Goal: Task Accomplishment & Management: Use online tool/utility

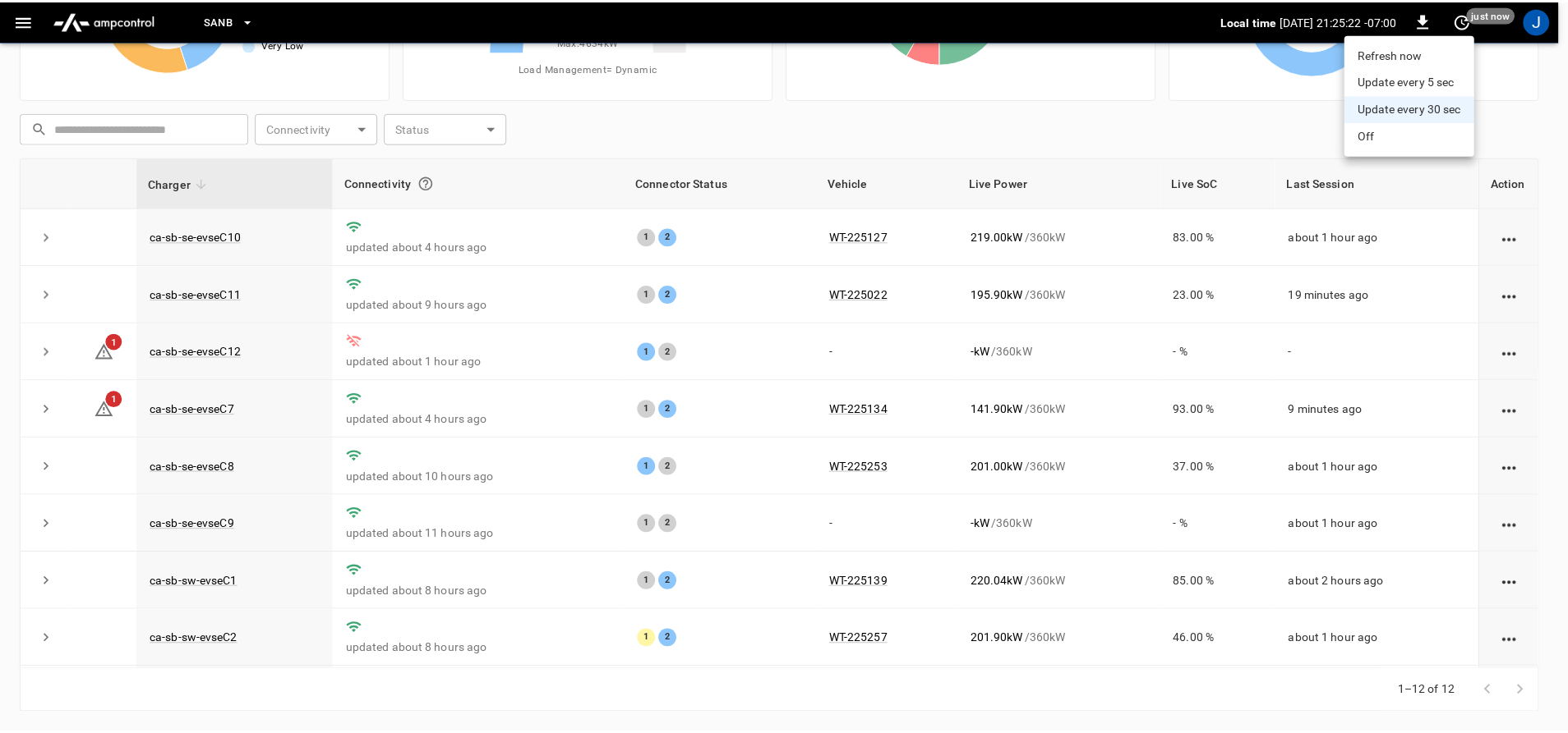
scroll to position [238, 0]
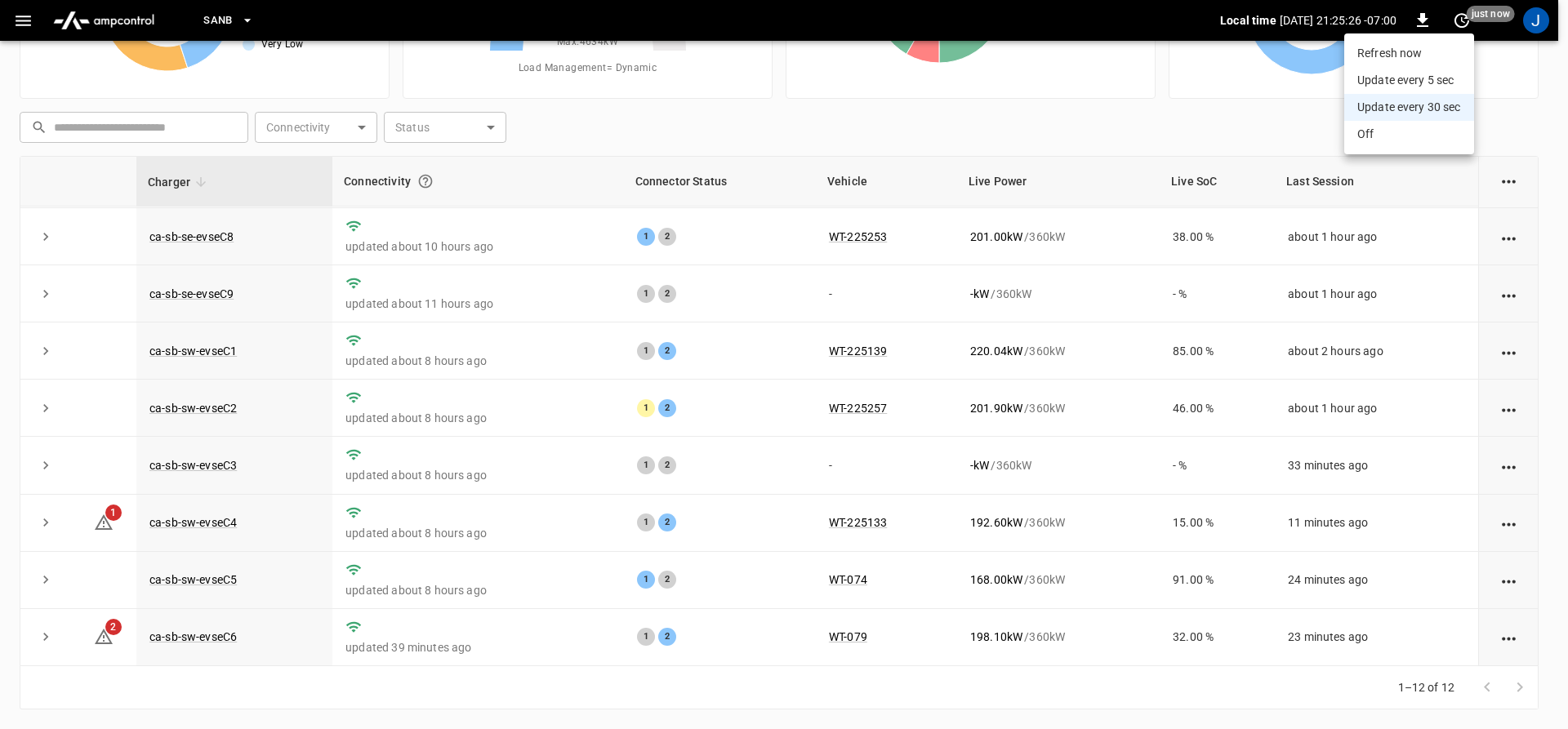
drag, startPoint x: 1532, startPoint y: 419, endPoint x: 1512, endPoint y: 485, distance: 69.0
click at [1512, 488] on div at bounding box center [784, 364] width 1568 height 729
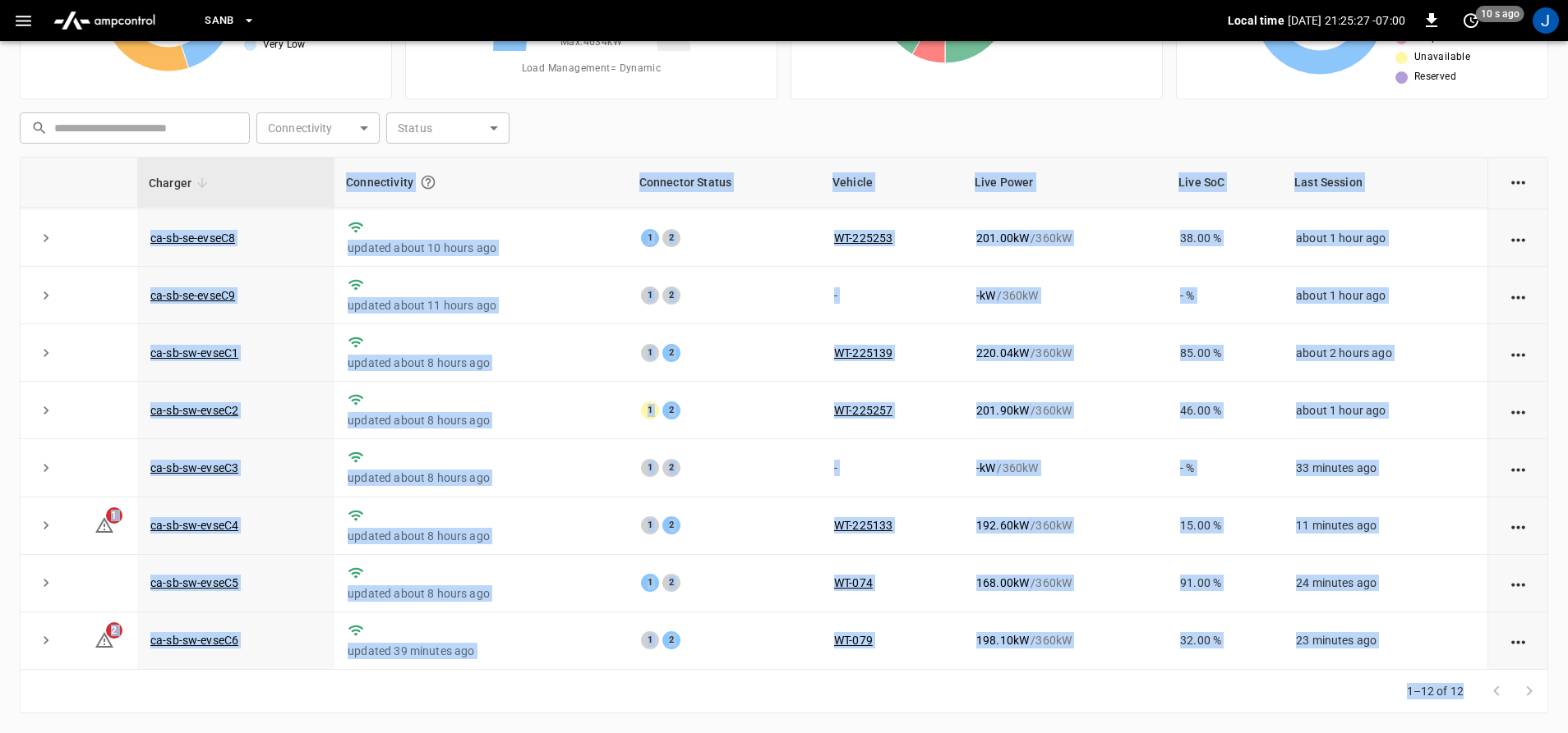
drag, startPoint x: 1522, startPoint y: 486, endPoint x: 1540, endPoint y: 351, distance: 136.2
click at [1540, 351] on body "SanB Local time [DATE] 21:25:27 -07:00 0 10 s ago J Unresolved Alerts 5 Very Hi…" at bounding box center [784, 280] width 1568 height 904
click at [170, 464] on link "ca-sb-sw-evseC3" at bounding box center [194, 468] width 94 height 20
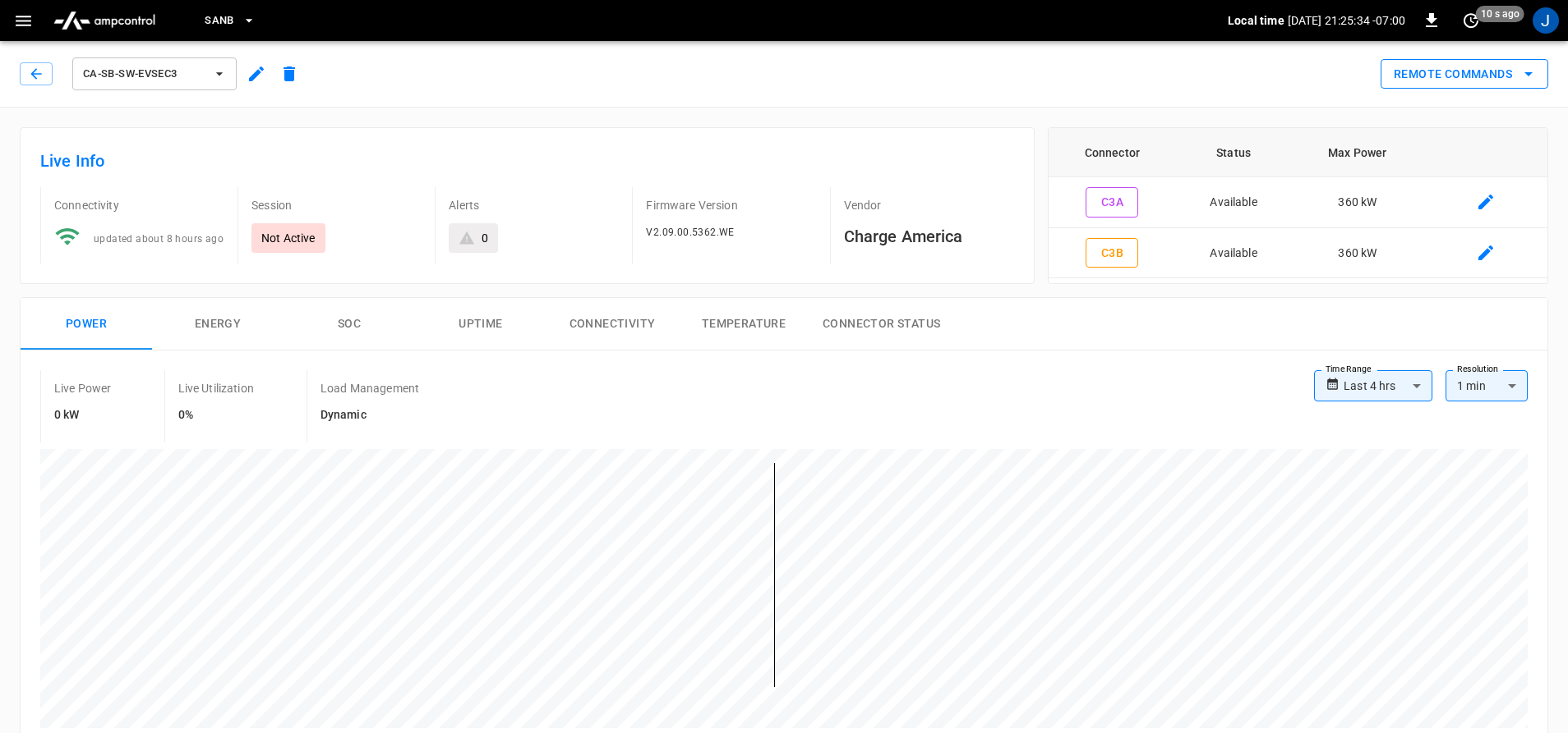
click at [1489, 72] on button "Remote Commands" at bounding box center [1464, 75] width 168 height 30
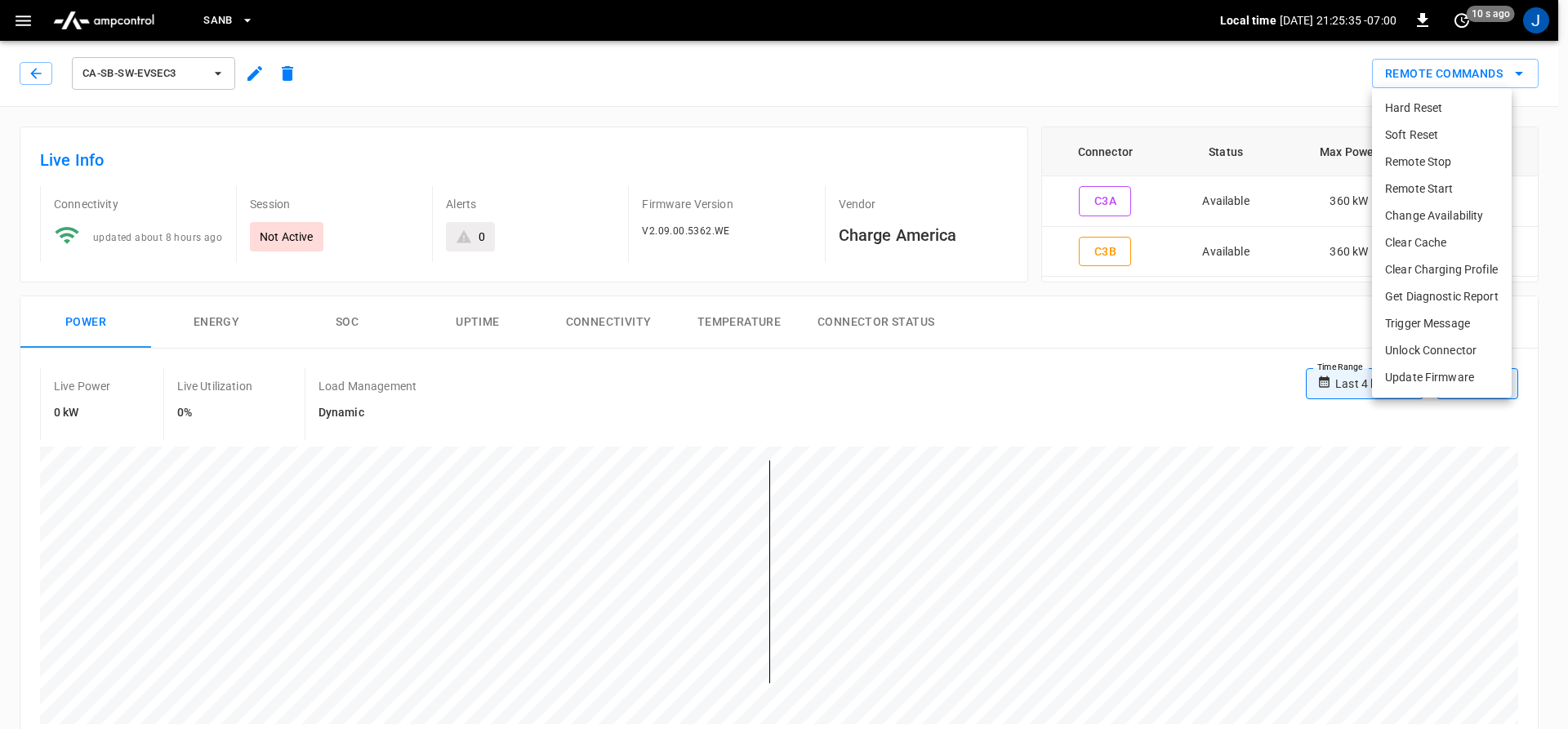
click at [1433, 90] on ul "Hard Reset Soft Reset Remote Stop Remote Start Change Availability Clear Cache …" at bounding box center [1442, 243] width 139 height 310
click at [1433, 105] on li "Hard Reset" at bounding box center [1442, 108] width 139 height 27
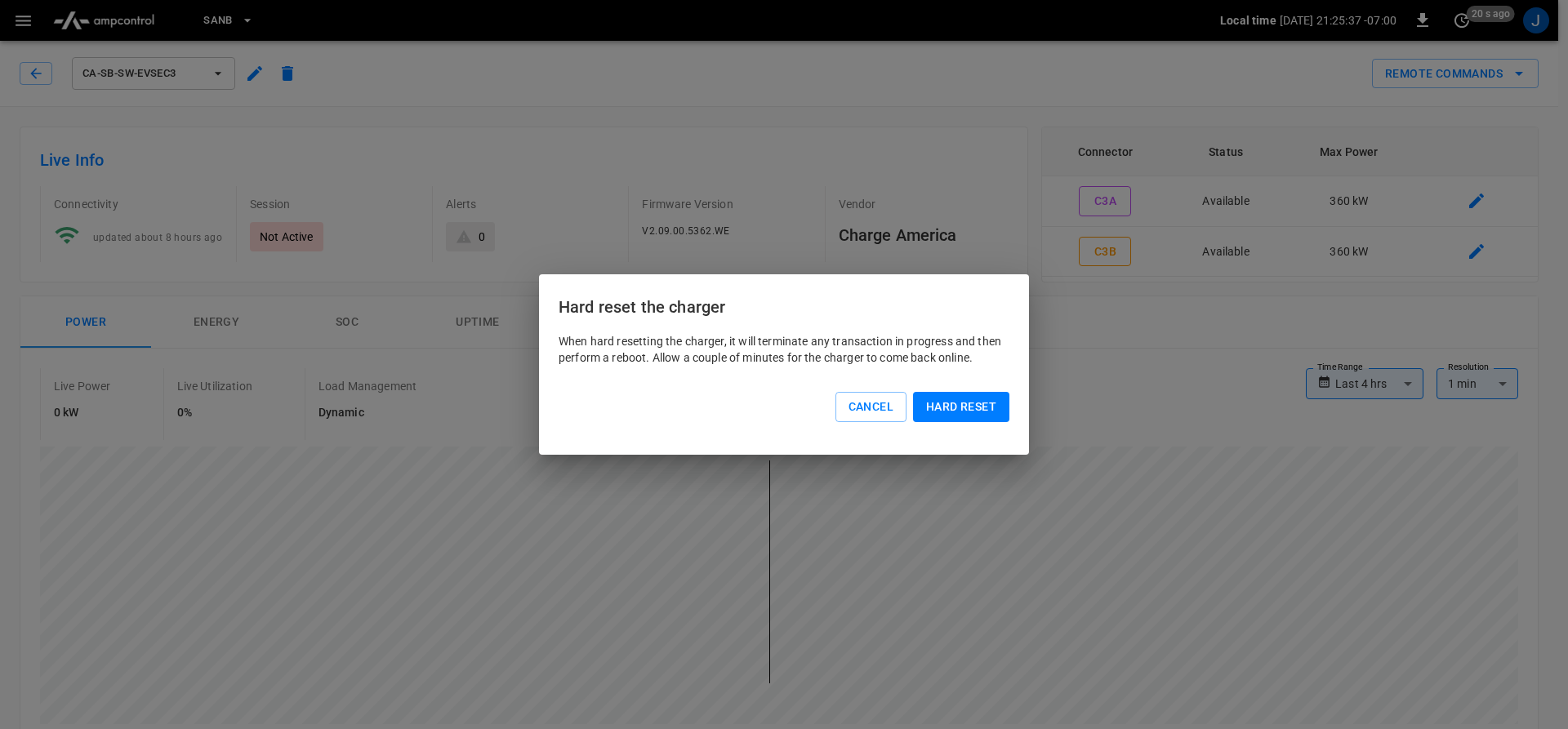
click at [975, 395] on button "Hard reset" at bounding box center [961, 407] width 96 height 30
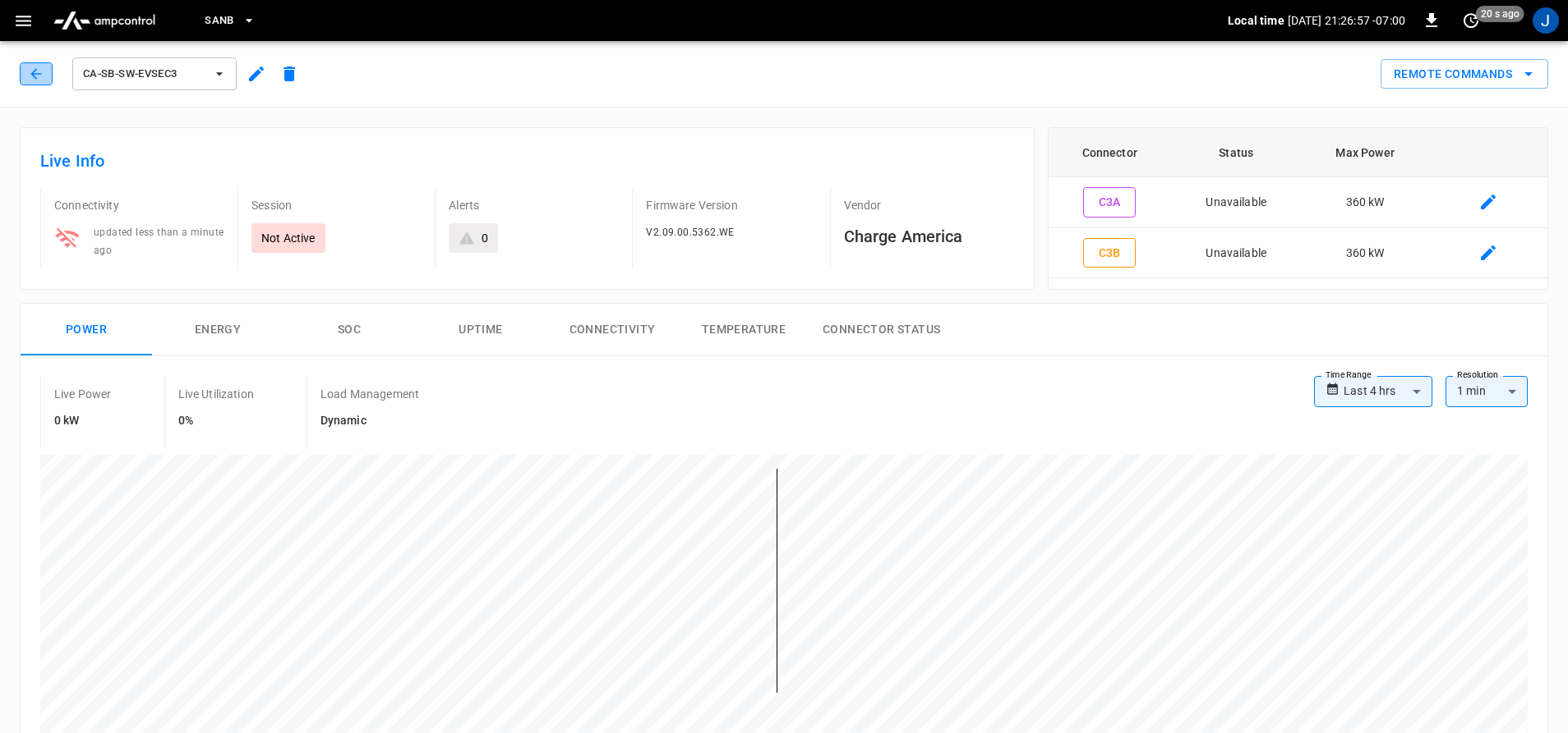
click at [25, 72] on button "button" at bounding box center [36, 74] width 33 height 23
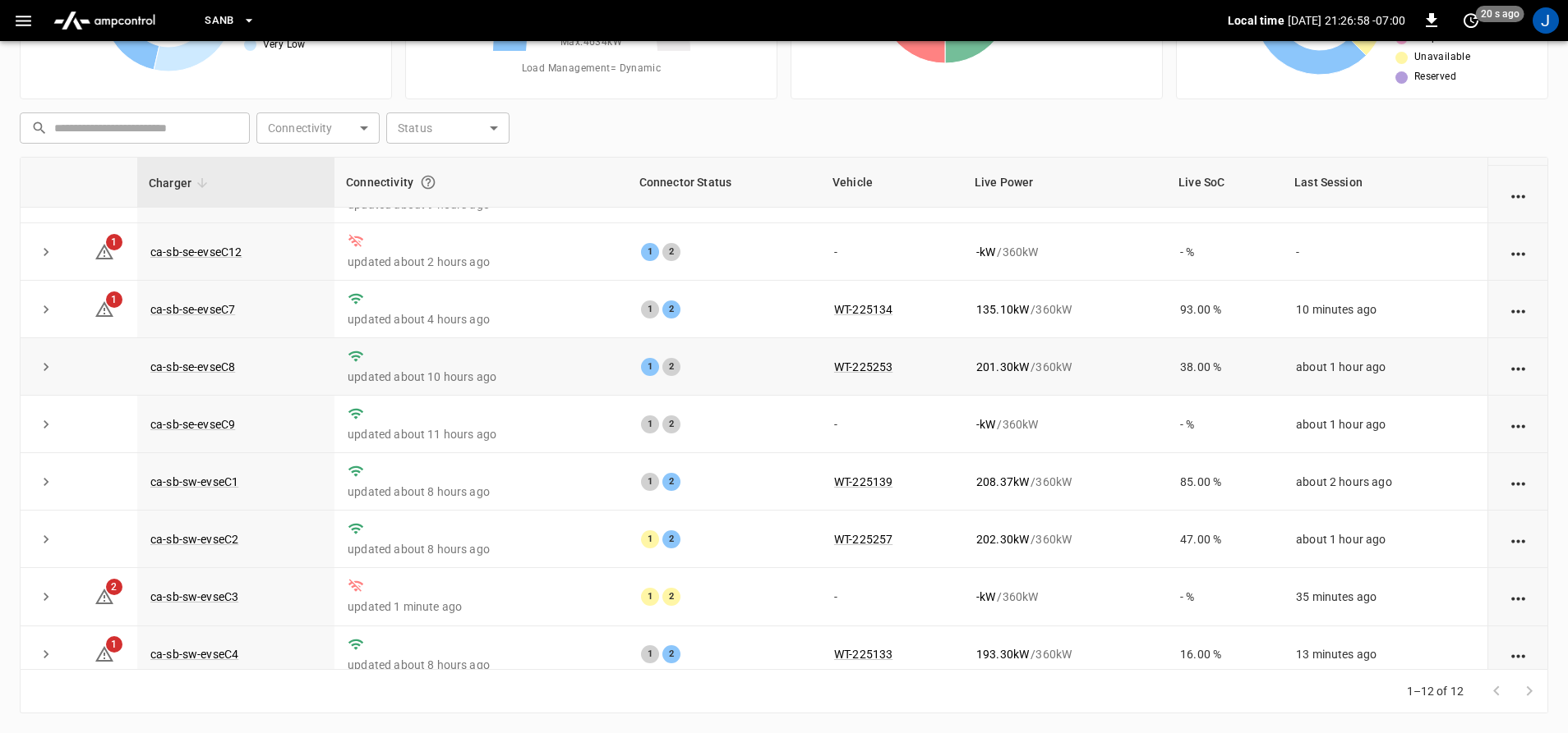
scroll to position [238, 0]
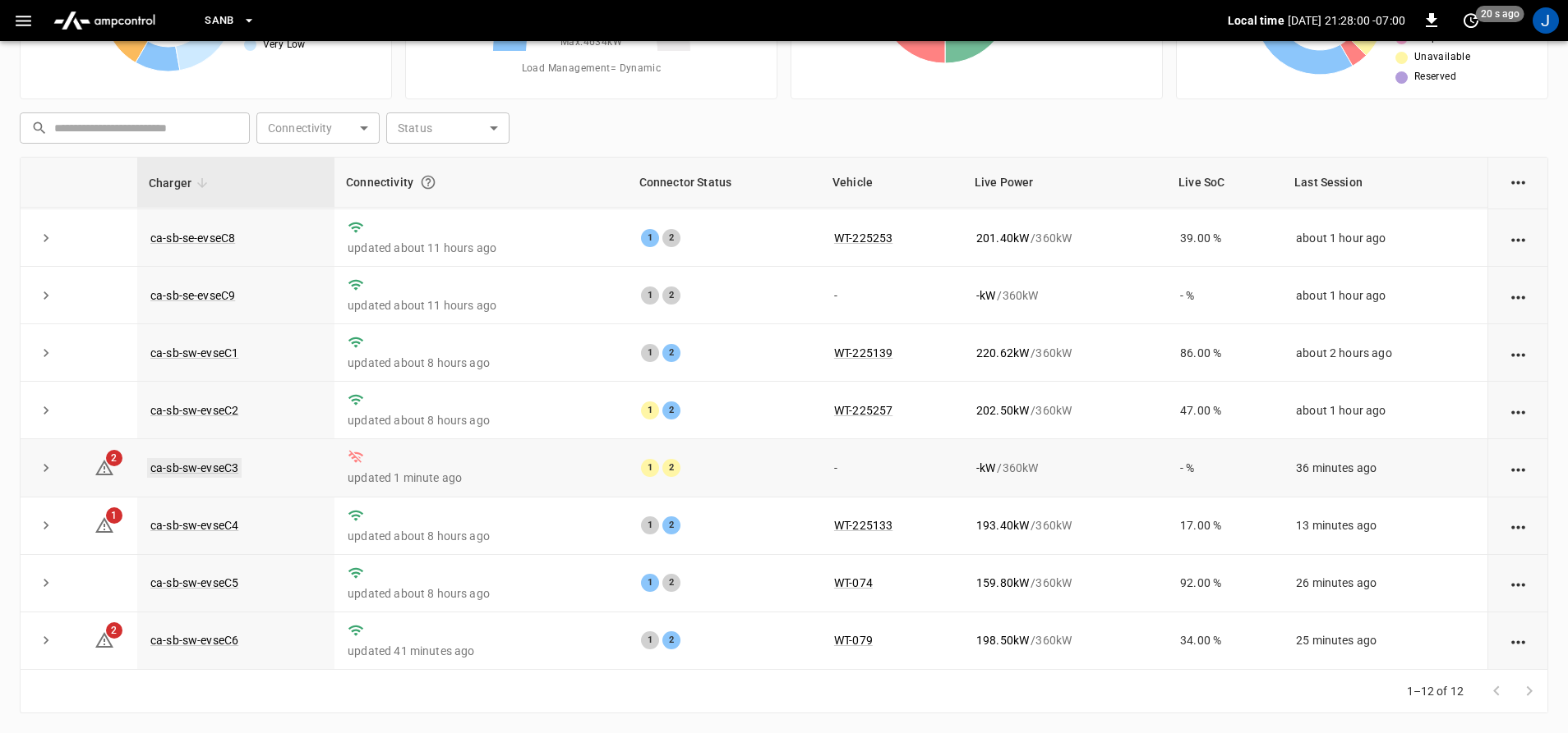
click at [199, 458] on link "ca-sb-sw-evseC3" at bounding box center [194, 468] width 94 height 20
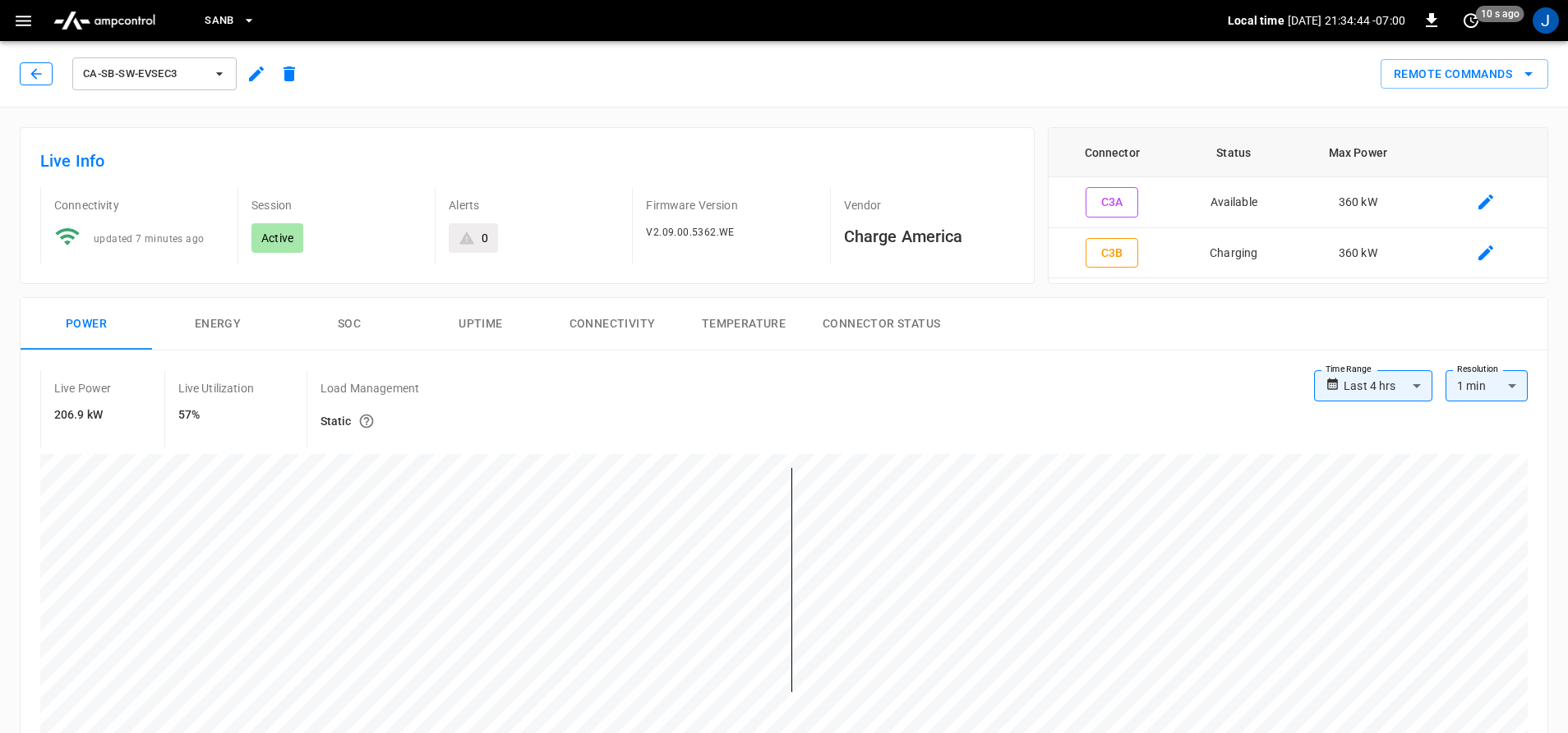
click at [42, 80] on icon "button" at bounding box center [36, 74] width 17 height 17
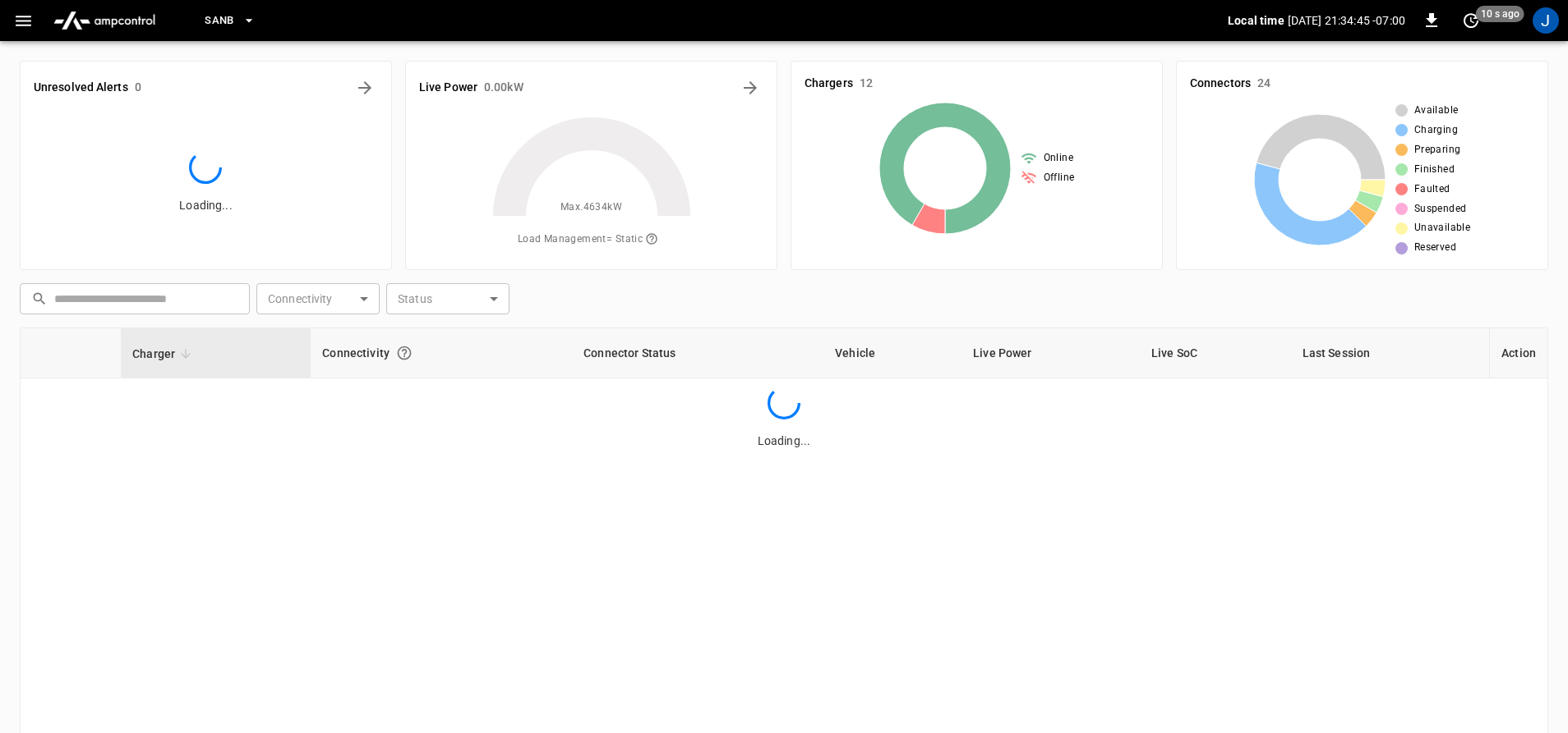
scroll to position [171, 0]
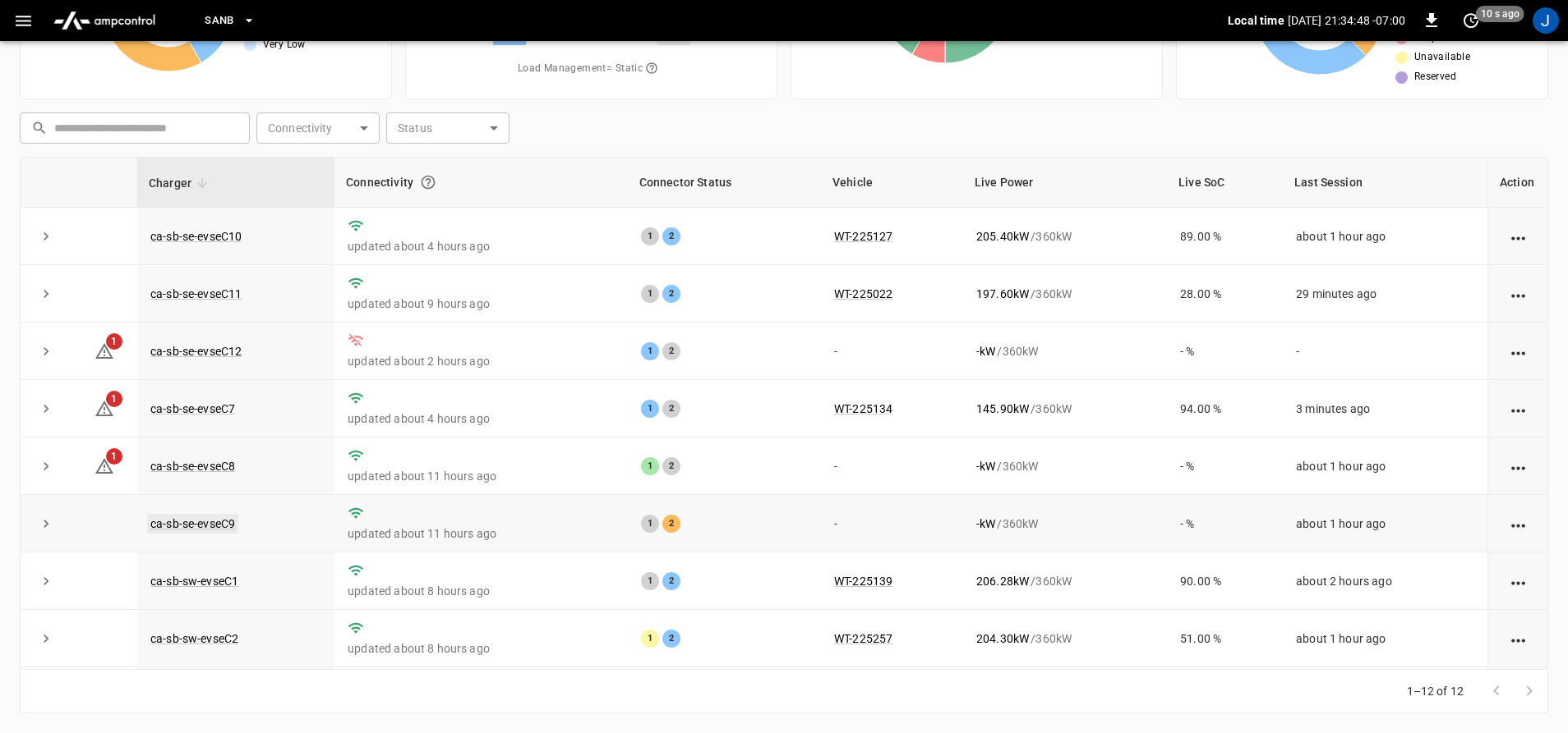
click at [166, 529] on link "ca-sb-se-evseC9" at bounding box center [193, 524] width 91 height 20
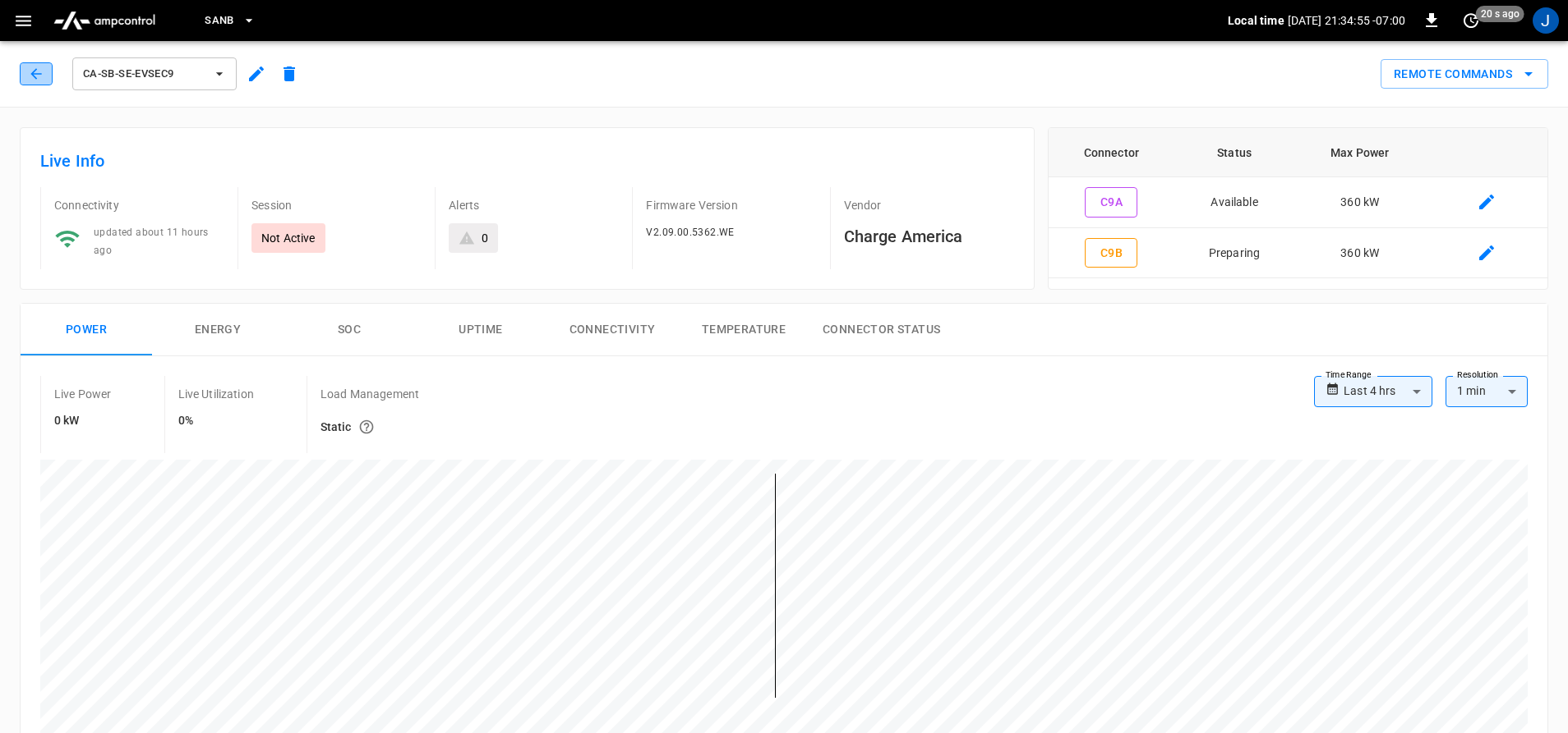
click at [32, 71] on icon "button" at bounding box center [36, 74] width 17 height 17
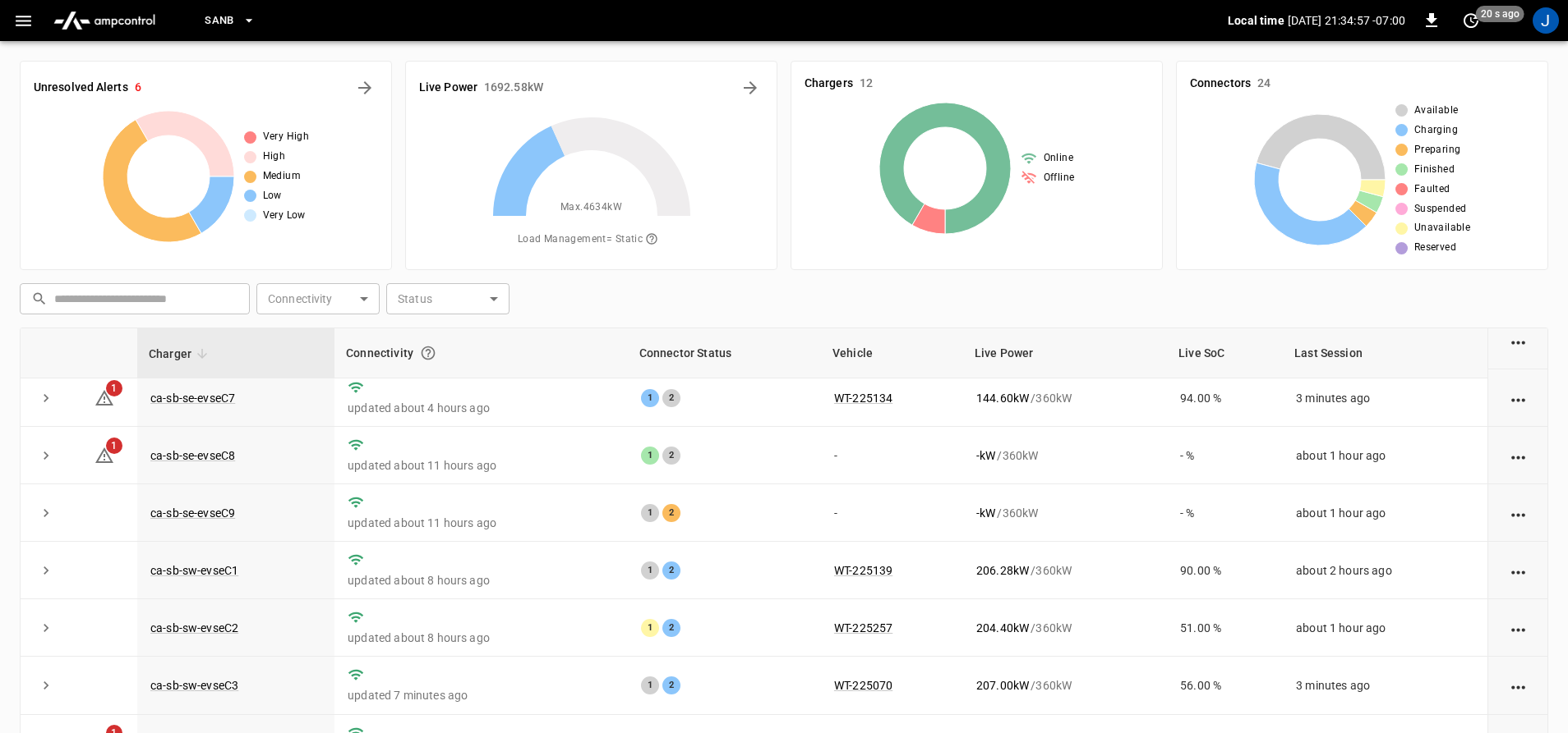
scroll to position [238, 0]
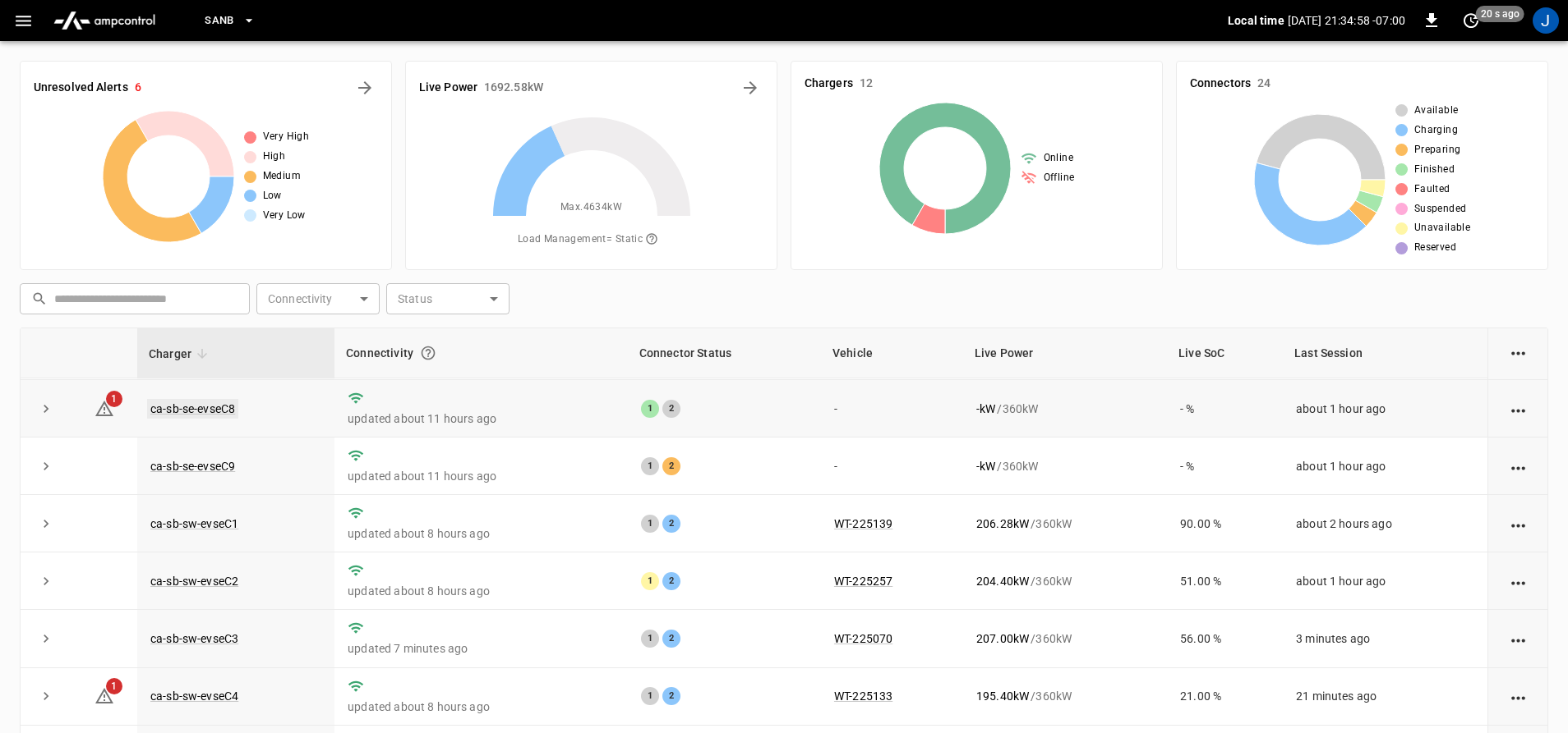
click at [199, 405] on link "ca-sb-se-evseC8" at bounding box center [193, 409] width 91 height 20
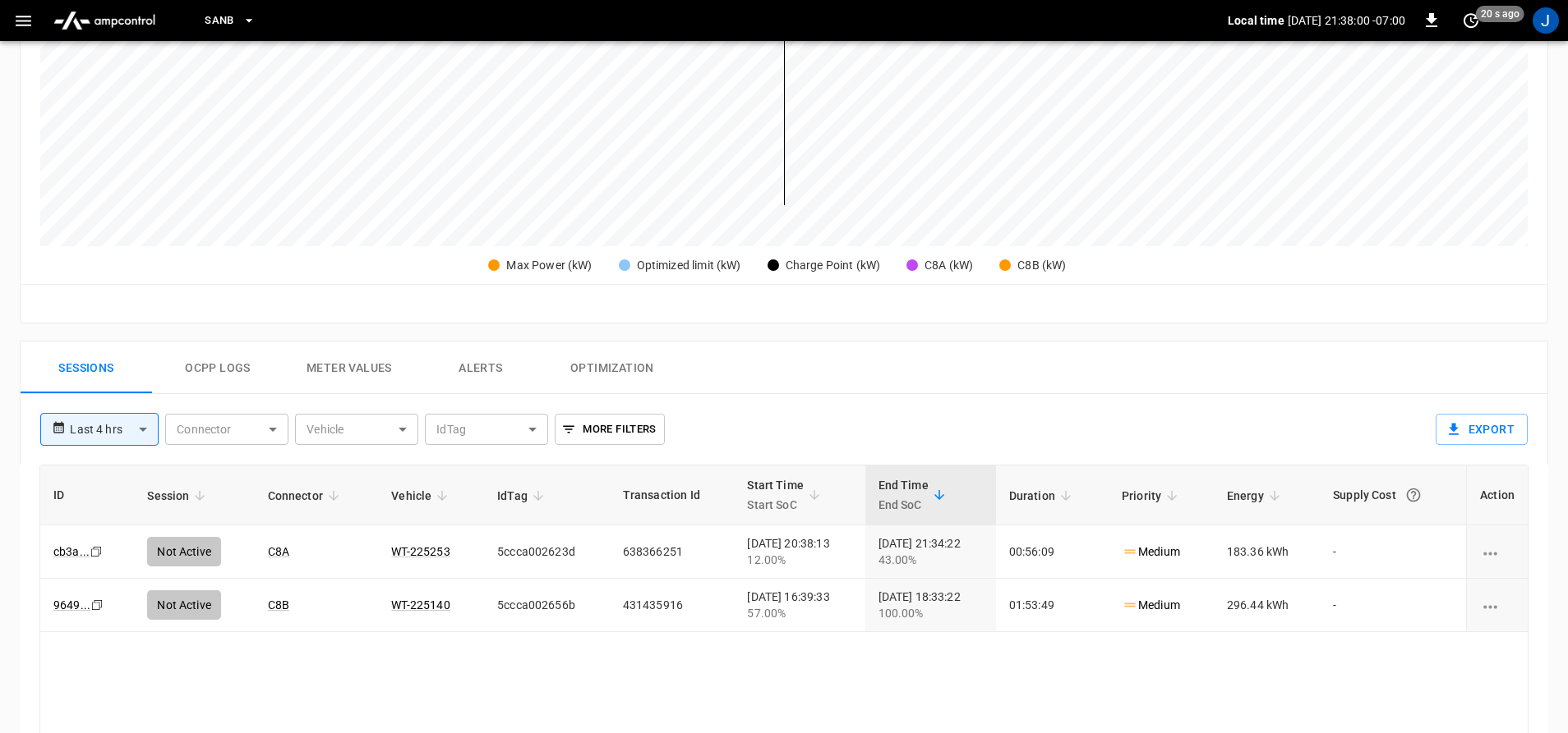
scroll to position [488, 0]
